Goal: Task Accomplishment & Management: Manage account settings

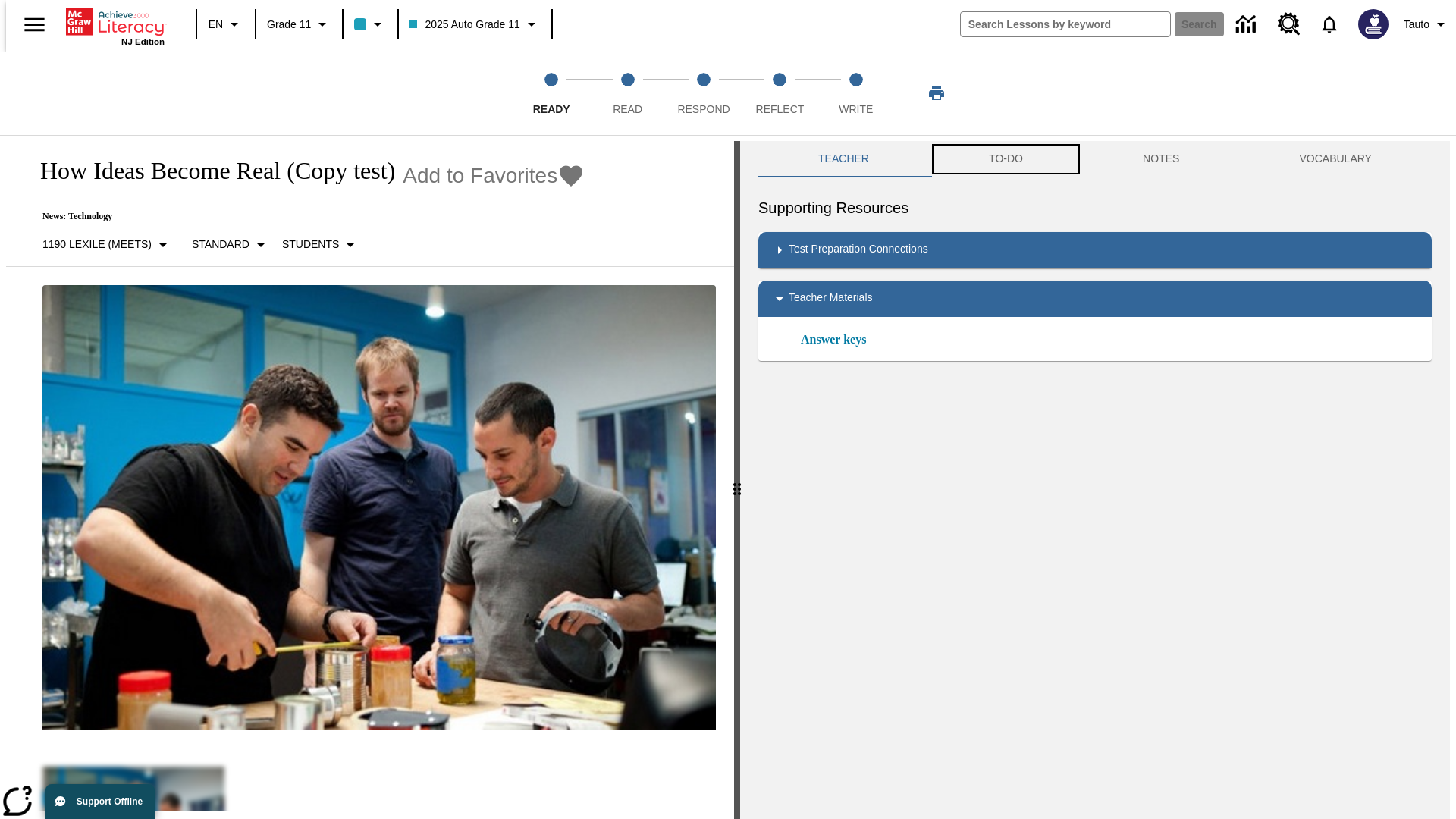
click at [1005, 159] on button "TO-DO" at bounding box center [1006, 159] width 154 height 36
